Goal: Transaction & Acquisition: Purchase product/service

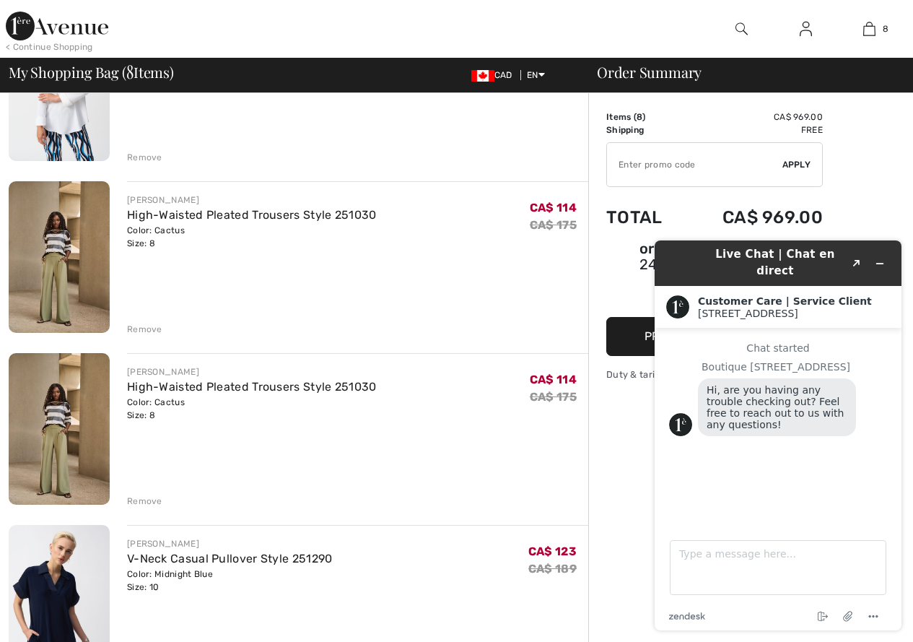
scroll to position [722, 0]
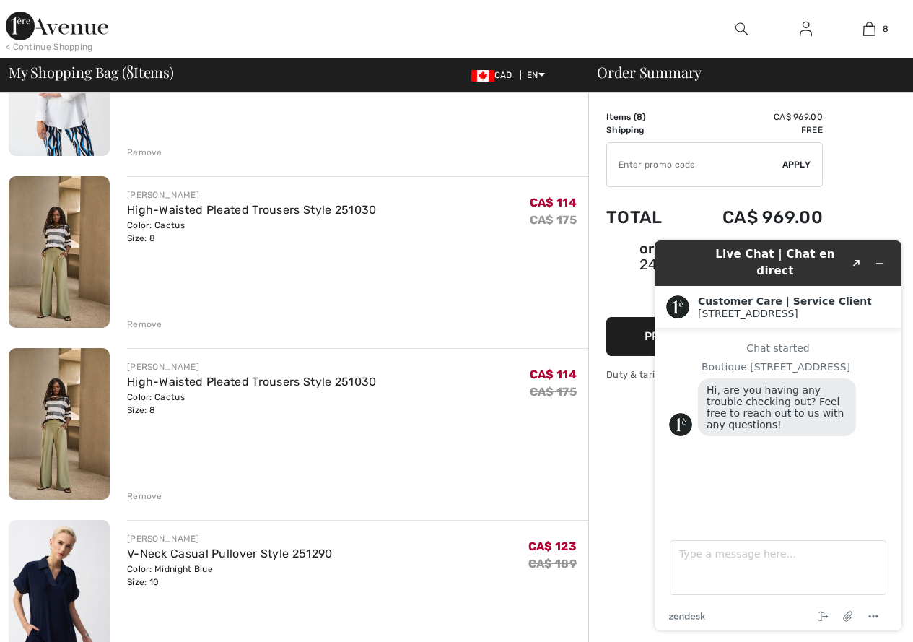
click at [147, 493] on div "Remove" at bounding box center [144, 496] width 35 height 13
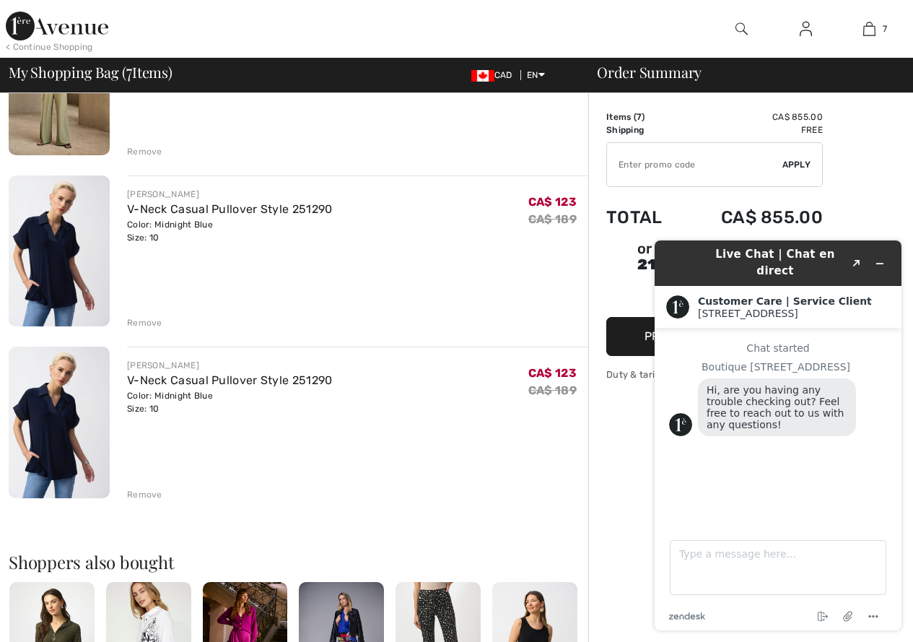
scroll to position [1011, 0]
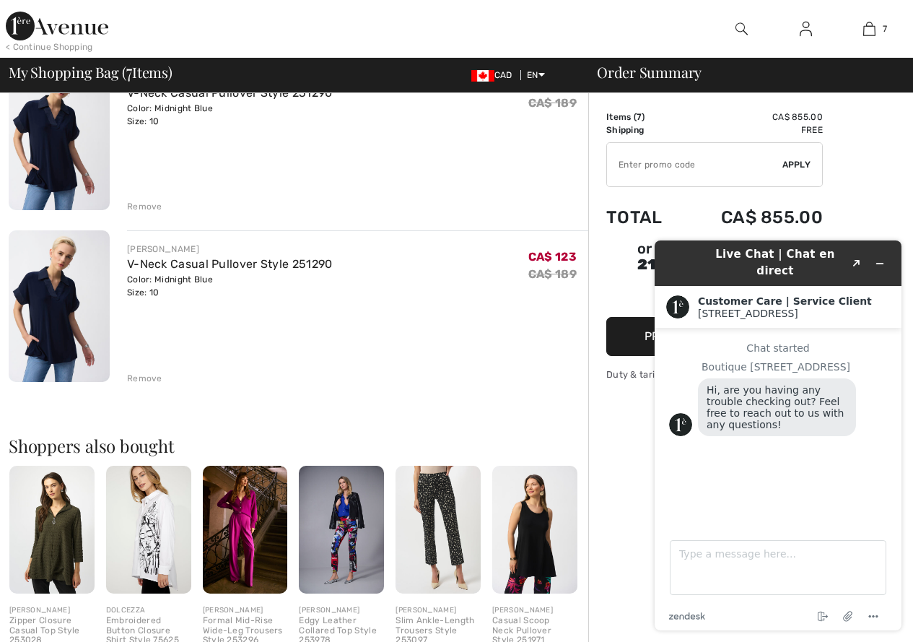
click at [148, 373] on div "Remove" at bounding box center [144, 378] width 35 height 13
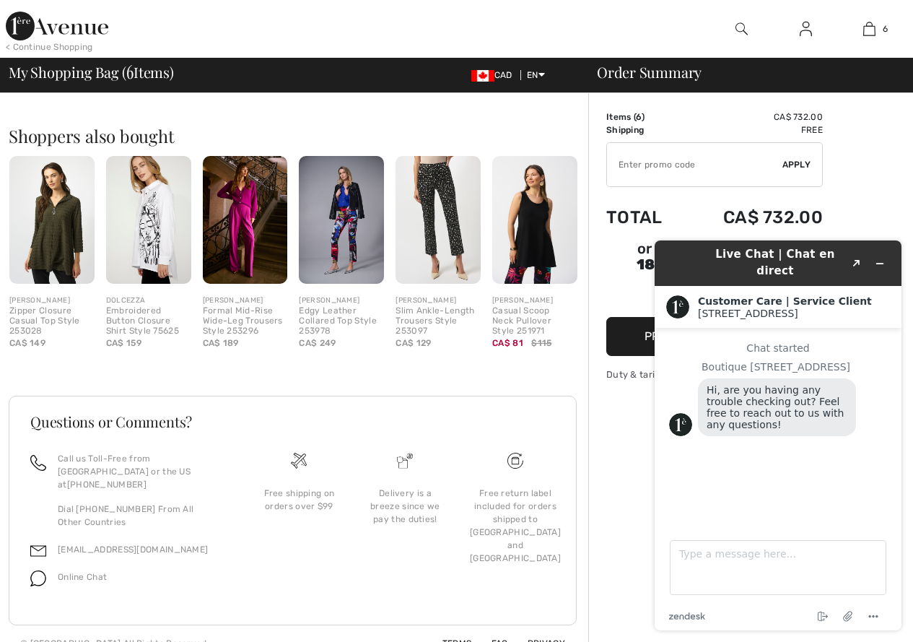
scroll to position [1155, 0]
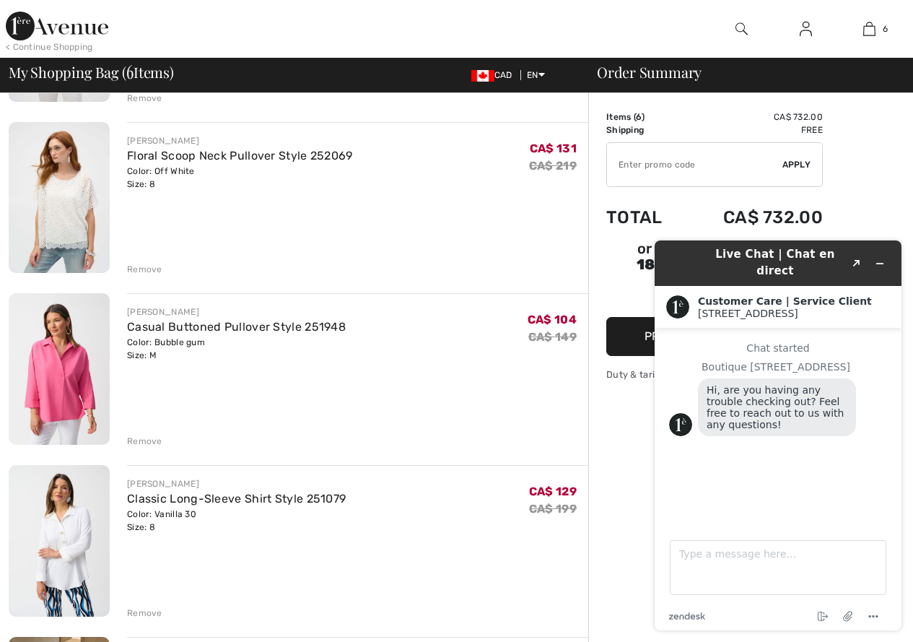
scroll to position [289, 0]
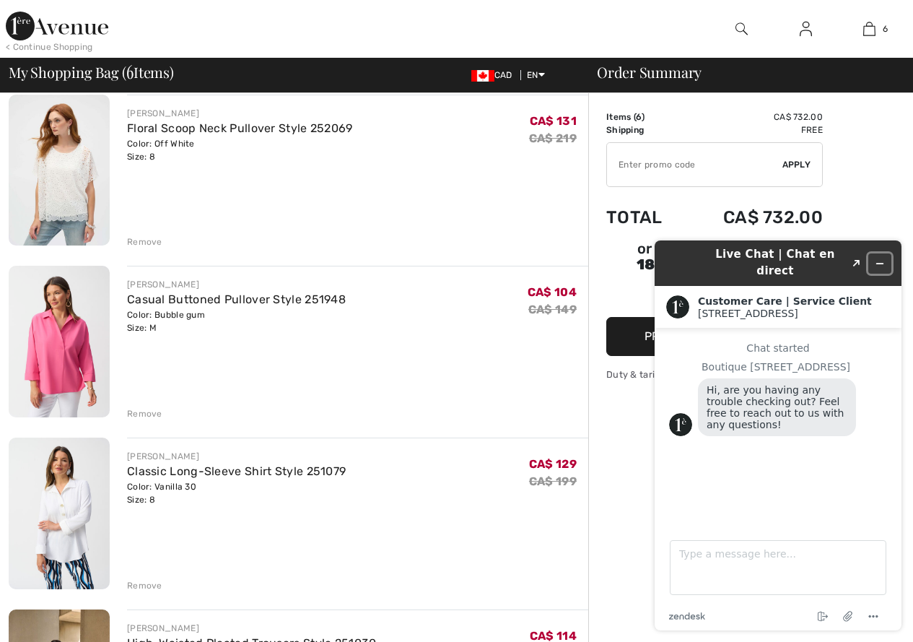
click at [880, 258] on icon "Minimize widget" at bounding box center [880, 263] width 10 height 10
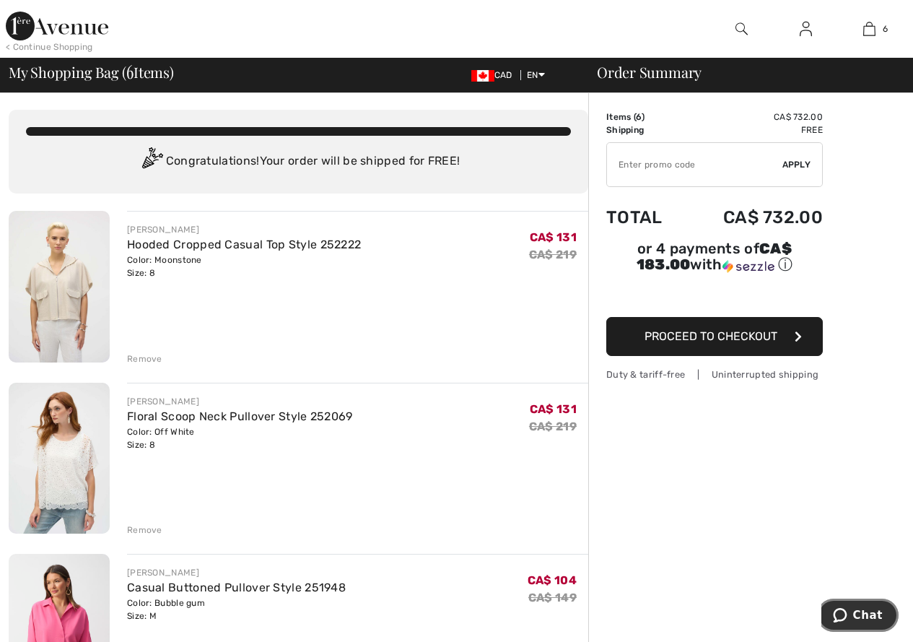
scroll to position [0, 0]
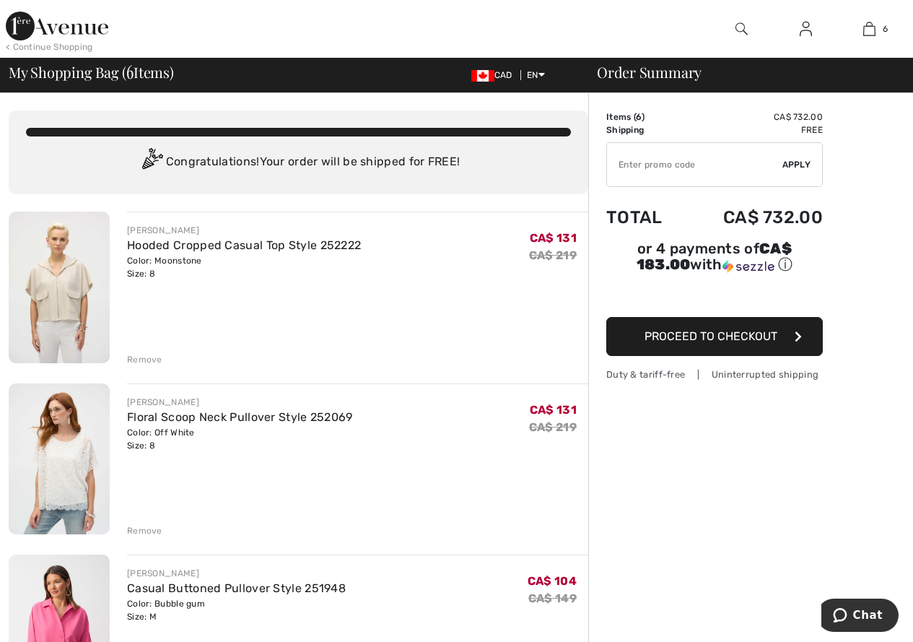
click at [785, 329] on button "Proceed to Checkout" at bounding box center [714, 336] width 217 height 39
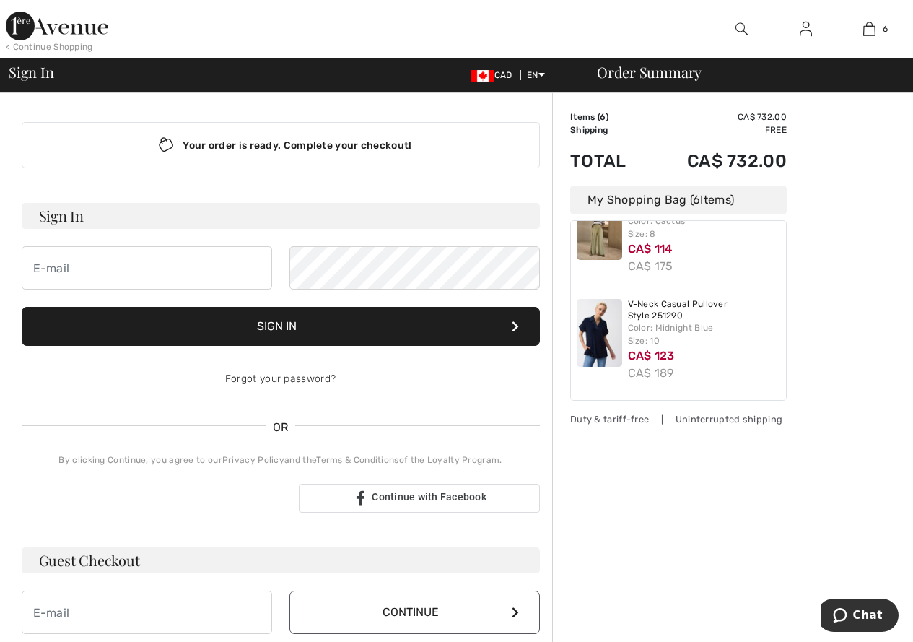
click at [56, 24] on img at bounding box center [57, 26] width 103 height 29
